Goal: Task Accomplishment & Management: Manage account settings

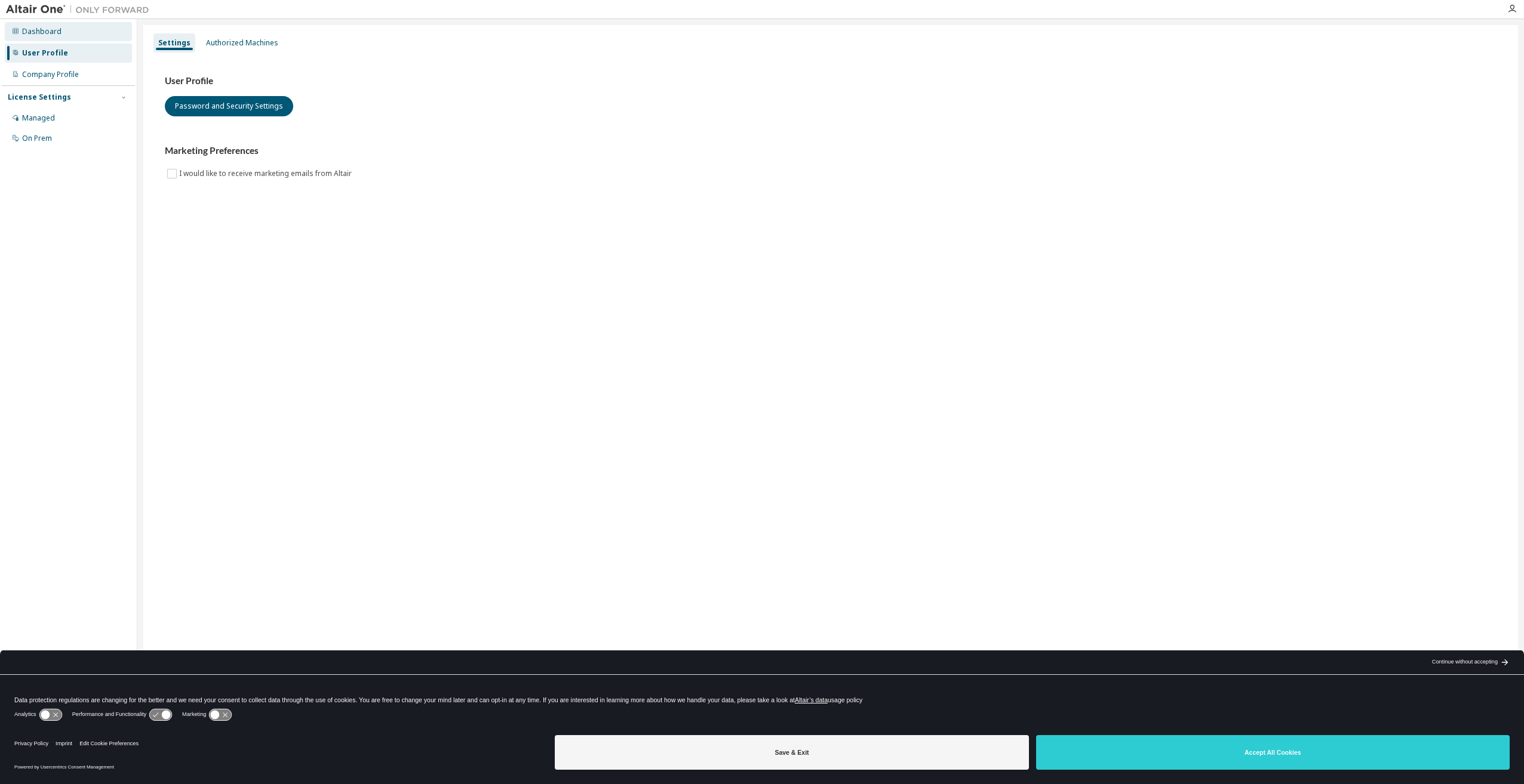
click at [34, 37] on div "Dashboard" at bounding box center [68, 32] width 127 height 19
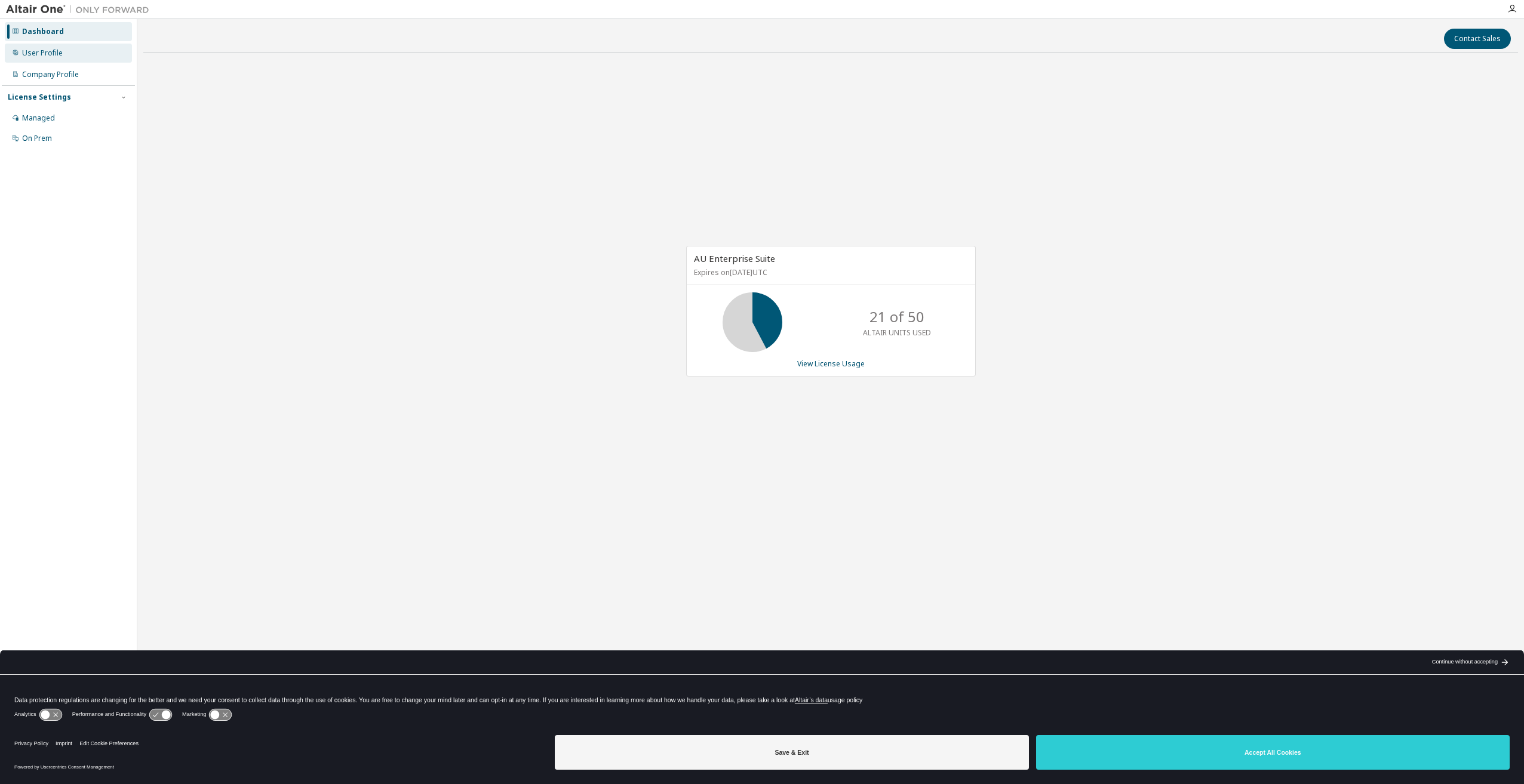
click at [75, 62] on div "User Profile" at bounding box center [68, 54] width 127 height 19
